Goal: Task Accomplishment & Management: Complete application form

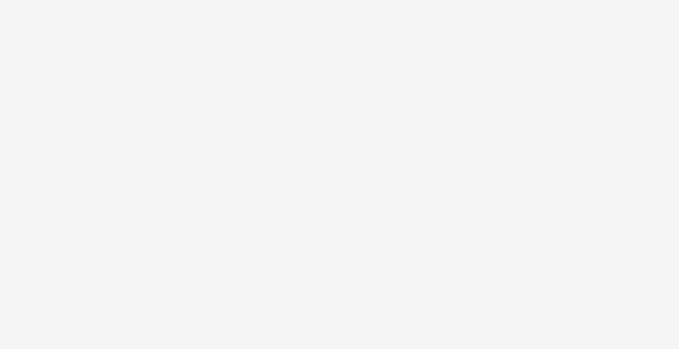
select select "b1b940d3-d05b-48b5-821e-f328c33b988b"
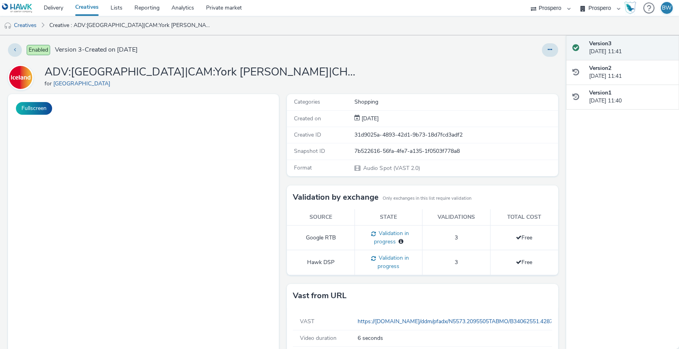
click at [277, 169] on div "Fullscreen" at bounding box center [145, 261] width 275 height 335
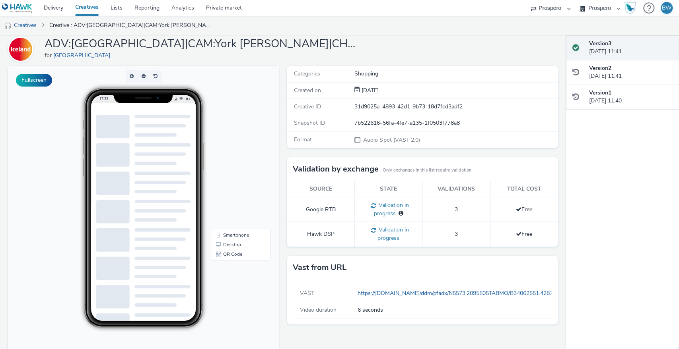
click at [343, 45] on h1 "ADV:[GEOGRAPHIC_DATA]|CAM:York [PERSON_NAME]|CHA:Audio|PLA:Prospero|INV:N/A|TEC…" at bounding box center [204, 44] width 318 height 15
click at [343, 45] on h1 "ADV:Iceland|CAM:York Clifton Moor|CHA:Audio|PLA:Prospero|INV:N/A|TEC:N/A|PHA:|O…" at bounding box center [204, 44] width 318 height 15
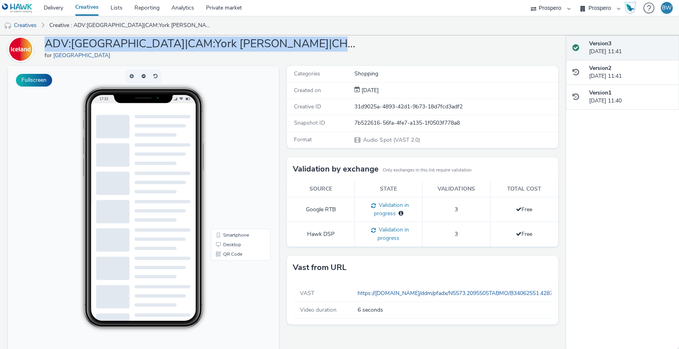
click at [343, 45] on h1 "ADV:Iceland|CAM:York Clifton Moor|CHA:Audio|PLA:Prospero|INV:N/A|TEC:N/A|PHA:|O…" at bounding box center [204, 44] width 318 height 15
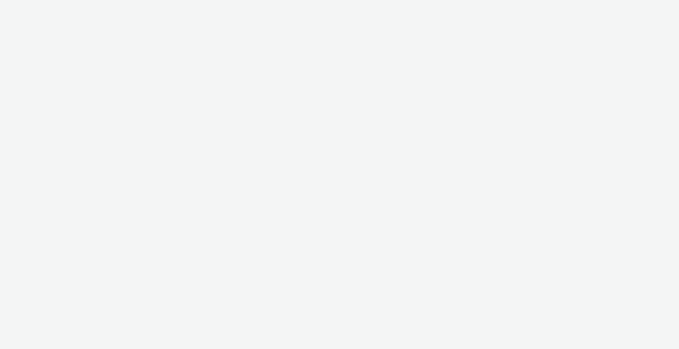
select select "b1b940d3-d05b-48b5-821e-f328c33b988b"
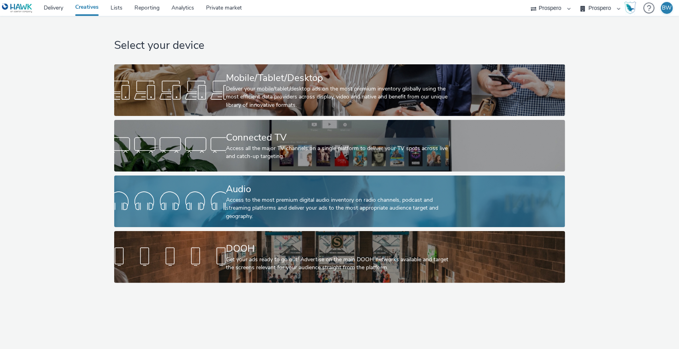
click at [235, 186] on div "Audio" at bounding box center [338, 189] width 224 height 14
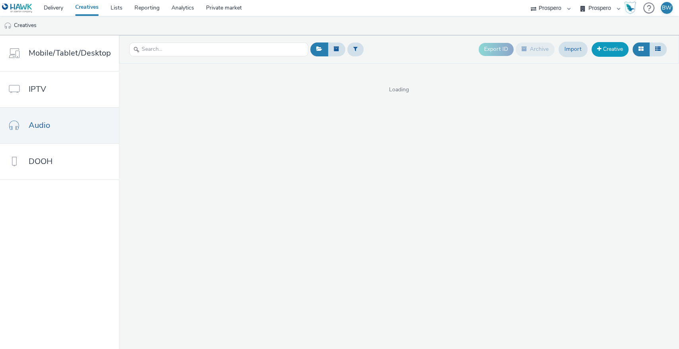
click at [611, 45] on link "Creative" at bounding box center [609, 49] width 37 height 14
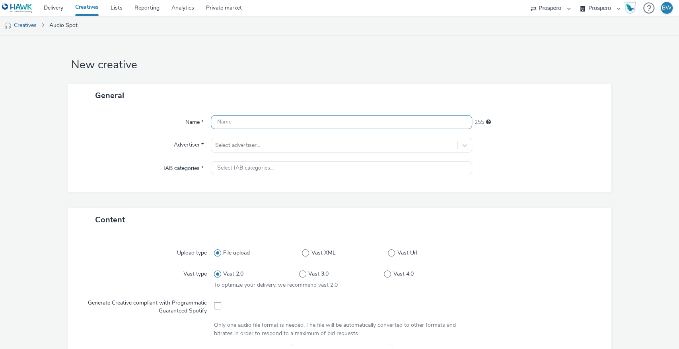
click at [303, 122] on input "text" at bounding box center [342, 122] width 262 height 14
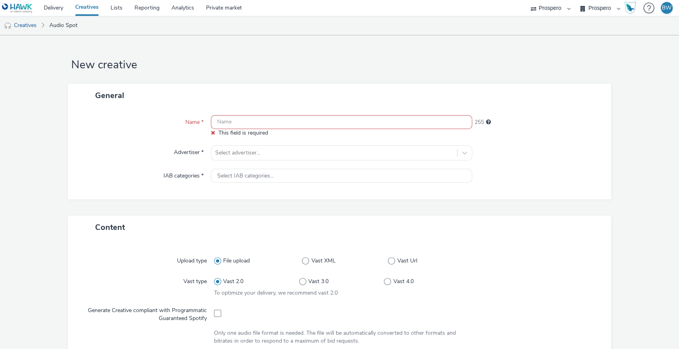
paste input "ADV:[GEOGRAPHIC_DATA]|CAM:York [PERSON_NAME]|CHA:Audio|PLA:Prospero|INV:N/A|TEC…"
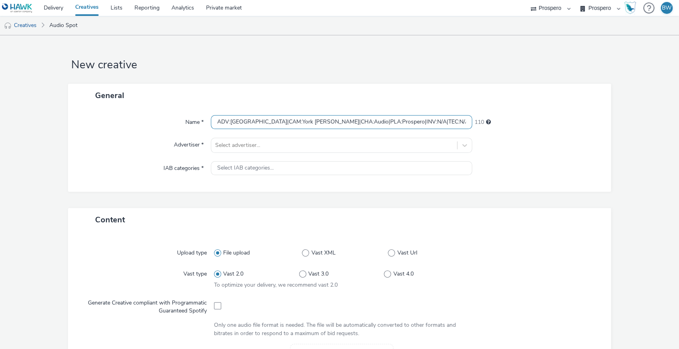
drag, startPoint x: 273, startPoint y: 123, endPoint x: 134, endPoint y: 132, distance: 139.8
click at [134, 132] on div "Name * ADV:[GEOGRAPHIC_DATA]|CAM:York [PERSON_NAME]|CHA:Audio|PLA:Prospero|INV:…" at bounding box center [339, 149] width 543 height 85
click at [256, 120] on input "ADV:[GEOGRAPHIC_DATA]|CAM:York [PERSON_NAME]|CHA:Audio|PLA:Prospero|INV:N/A|TEC…" at bounding box center [342, 122] width 262 height 14
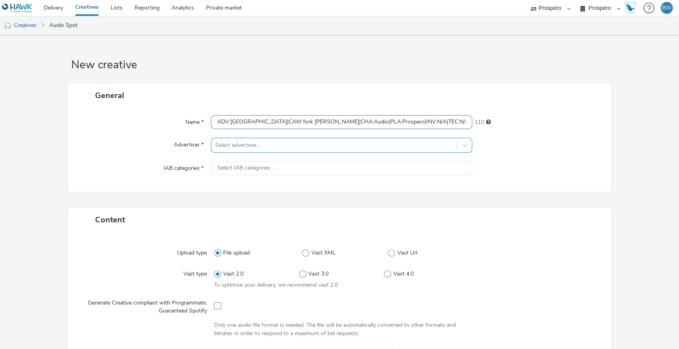
type input "ADV:[GEOGRAPHIC_DATA]|CAM:York [PERSON_NAME]|CHA:Audio|PLA:Prospero|INV:N/A|TEC…"
click at [262, 144] on div at bounding box center [334, 146] width 238 height 10
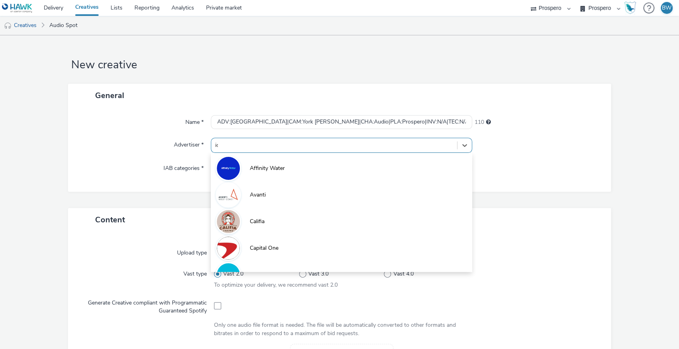
type input "ice"
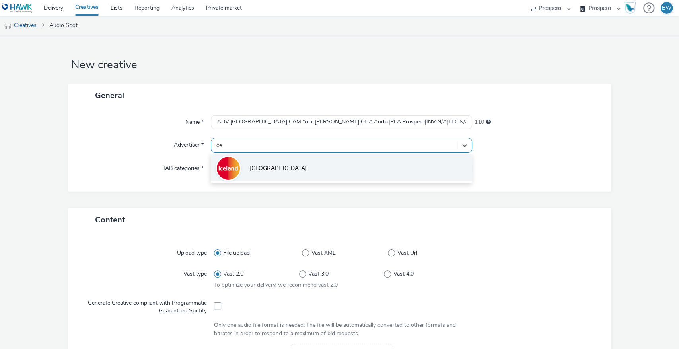
click at [268, 159] on li "[GEOGRAPHIC_DATA]" at bounding box center [342, 168] width 262 height 27
type input "[URL][DOMAIN_NAME]"
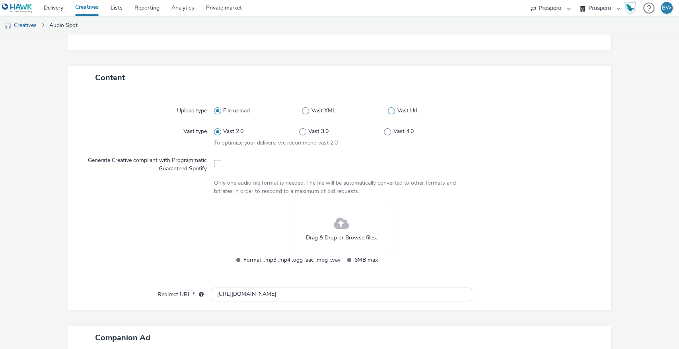
click at [389, 111] on span at bounding box center [391, 110] width 7 height 7
click at [389, 111] on input "Vast Url" at bounding box center [390, 111] width 5 height 5
radio input "false"
radio input "true"
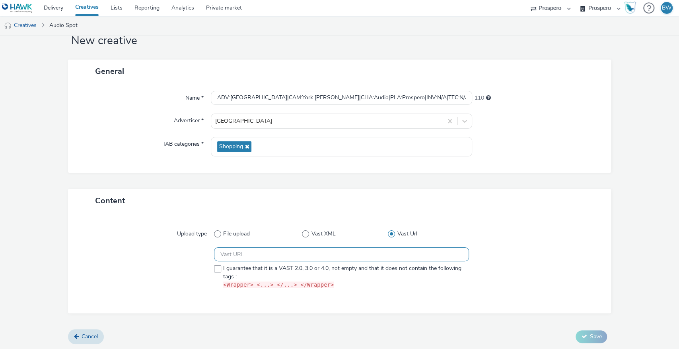
click at [254, 250] on input "text" at bounding box center [341, 255] width 255 height 14
paste input "https://[DOMAIN_NAME]/ddm/pfadx/N5573.2095505TABMO/B34062551.428934394;sz=0x0;o…"
type input "https://[DOMAIN_NAME]/ddm/pfadx/N5573.2095505TABMO/B34062551.428934394;sz=0x0;o…"
click at [216, 269] on span at bounding box center [217, 269] width 7 height 7
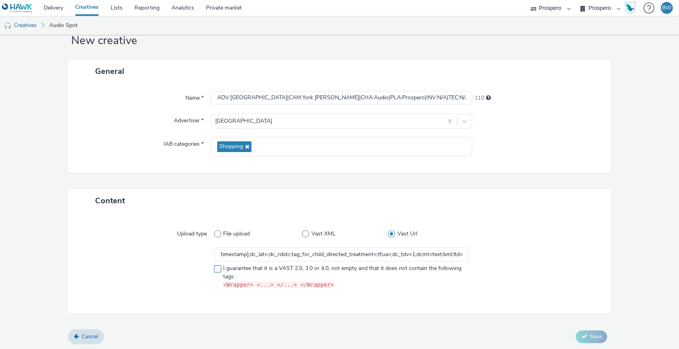
checkbox input "true"
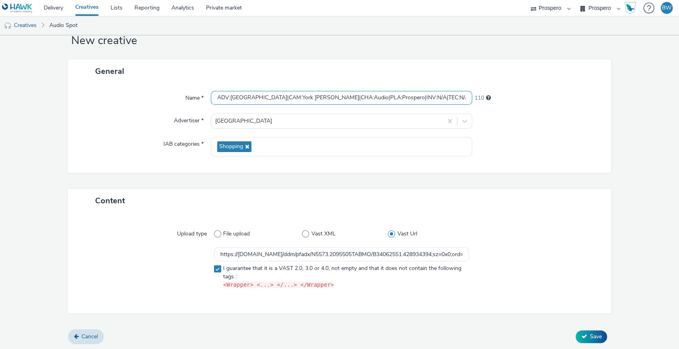
click at [388, 100] on input "ADV:[GEOGRAPHIC_DATA]|CAM:York [PERSON_NAME]|CHA:Audio|PLA:Prospero|INV:N/A|TEC…" at bounding box center [342, 98] width 262 height 14
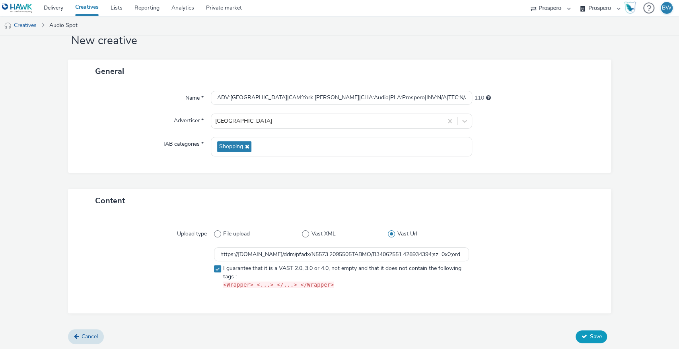
click at [592, 332] on button "Save" at bounding box center [590, 337] width 31 height 13
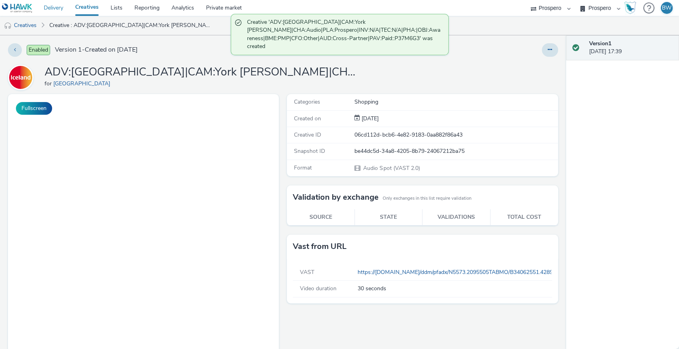
click at [57, 10] on link "Delivery" at bounding box center [53, 8] width 31 height 16
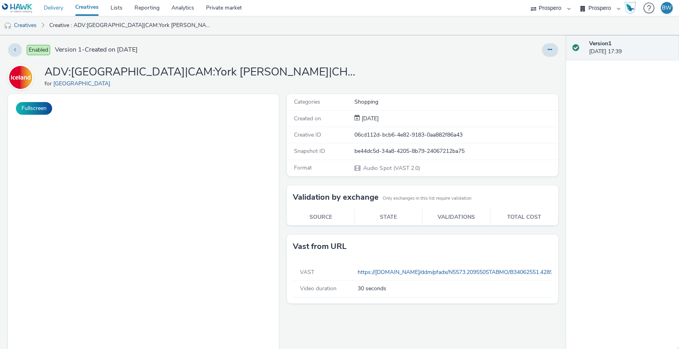
click at [60, 8] on link "Delivery" at bounding box center [53, 8] width 31 height 16
click at [47, 9] on link "Delivery" at bounding box center [53, 8] width 31 height 16
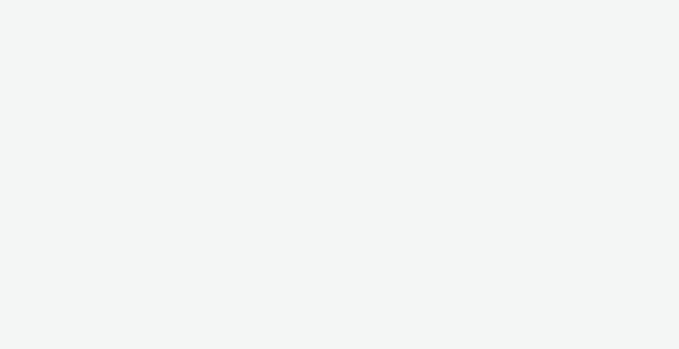
select select "b1b940d3-d05b-48b5-821e-f328c33b988b"
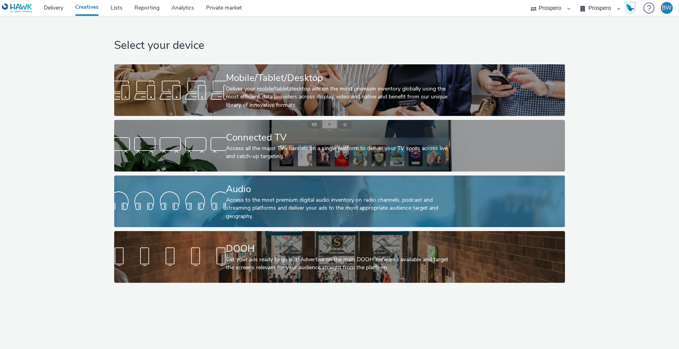
click at [239, 190] on div "Audio" at bounding box center [338, 189] width 224 height 14
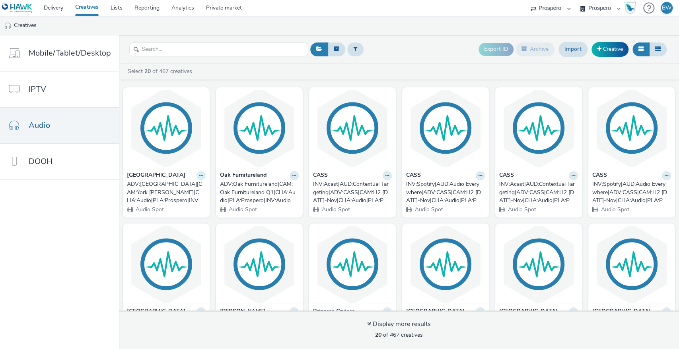
click at [199, 175] on icon at bounding box center [201, 175] width 4 height 5
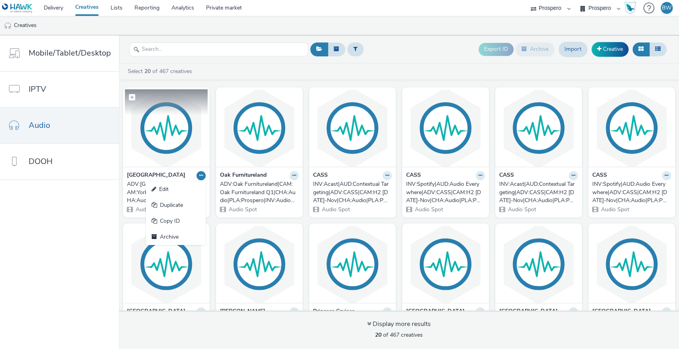
click at [167, 137] on img at bounding box center [166, 128] width 83 height 78
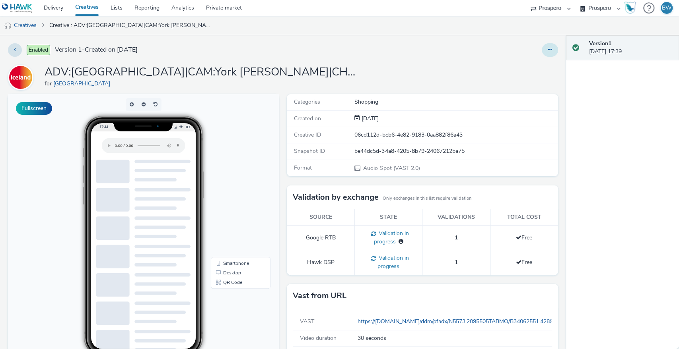
click at [547, 49] on icon at bounding box center [549, 50] width 4 height 6
click at [439, 79] on div "ADV:Iceland|CAM:York Clifton Moor|CHA:Audio|PLA:Prospero|INV:N/A|TEC:N/A|PHA:|O…" at bounding box center [283, 77] width 550 height 25
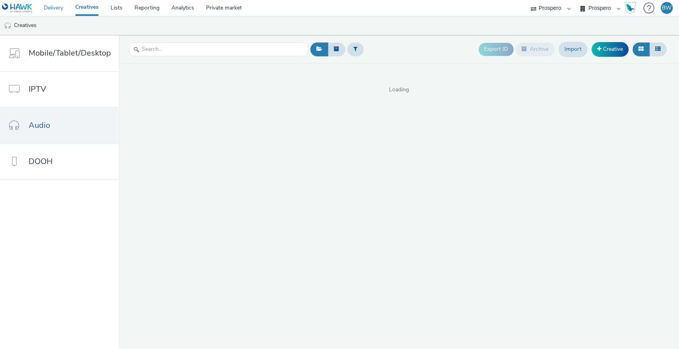
click at [49, 8] on link "Delivery" at bounding box center [53, 8] width 31 height 16
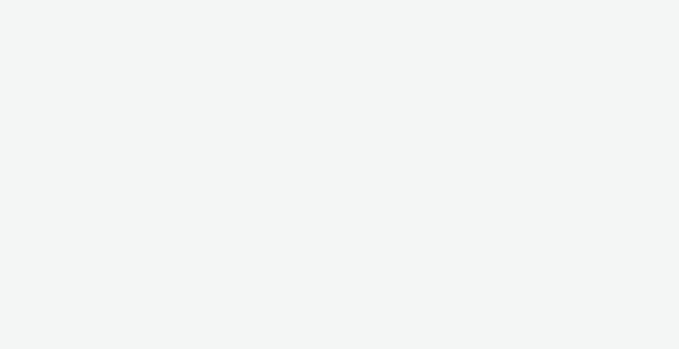
select select "b1b940d3-d05b-48b5-821e-f328c33b988b"
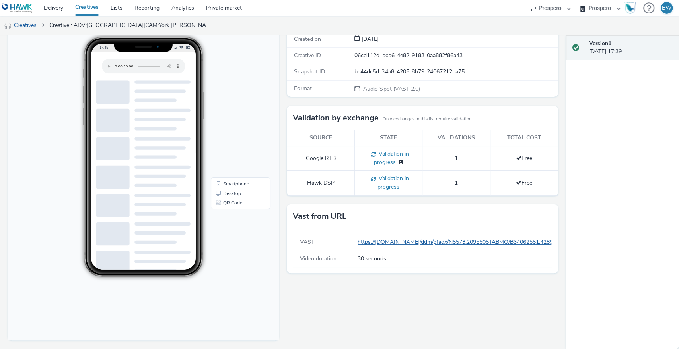
click at [409, 240] on link "https://[DOMAIN_NAME]/ddm/pfadx/N5573.2095505TABMO/B34062551.428934394;sz=0x0;o…" at bounding box center [602, 243] width 490 height 8
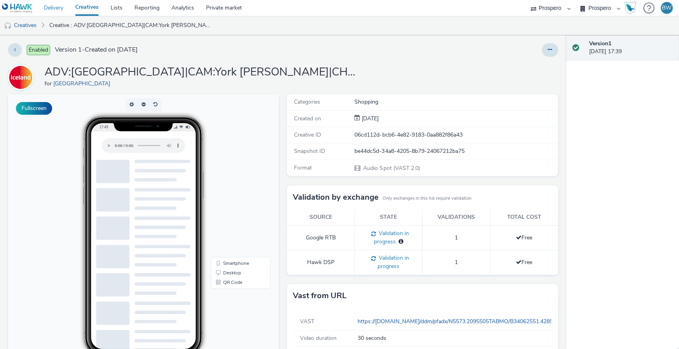
click at [60, 6] on link "Delivery" at bounding box center [53, 8] width 31 height 16
